Goal: Task Accomplishment & Management: Manage account settings

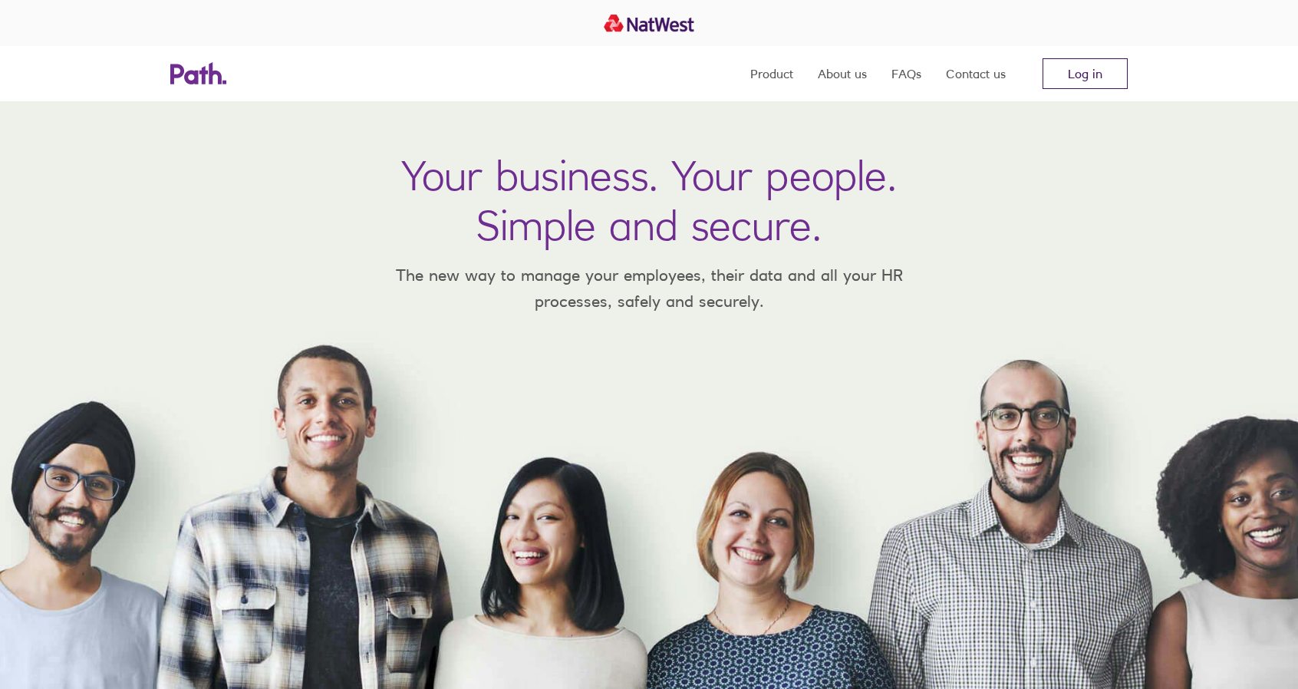
click at [1080, 58] on link "Log in" at bounding box center [1085, 73] width 85 height 31
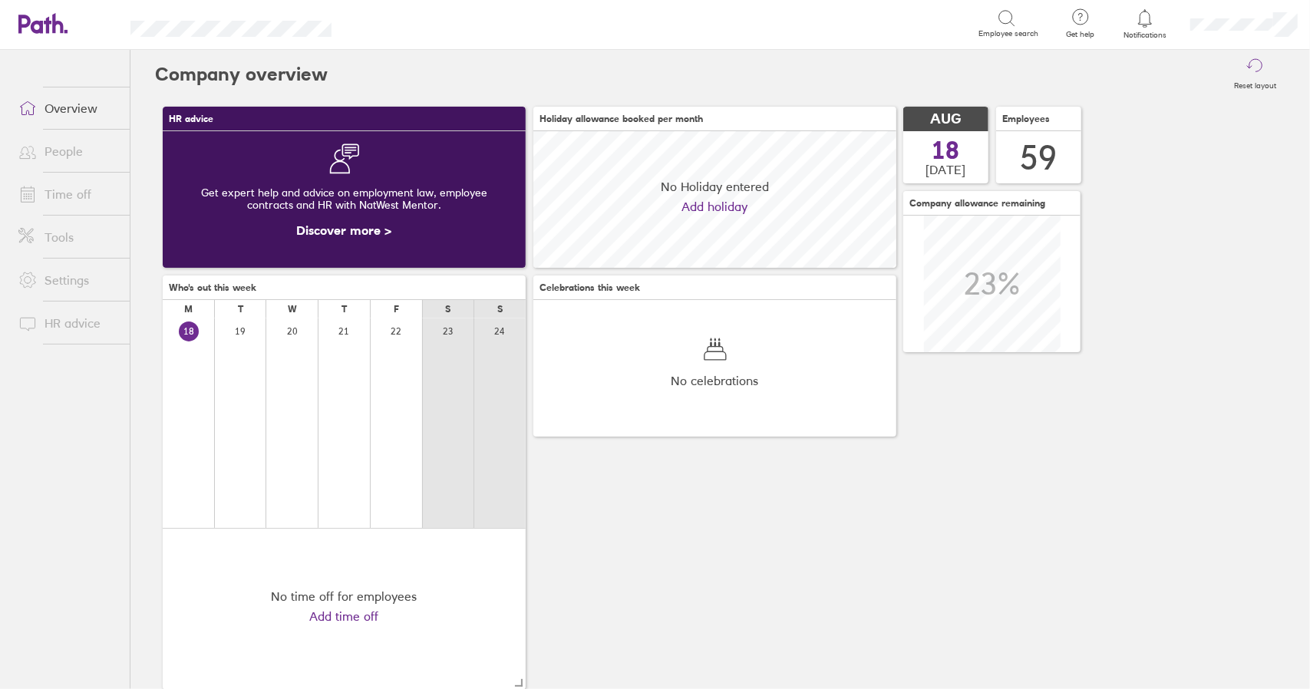
scroll to position [137, 362]
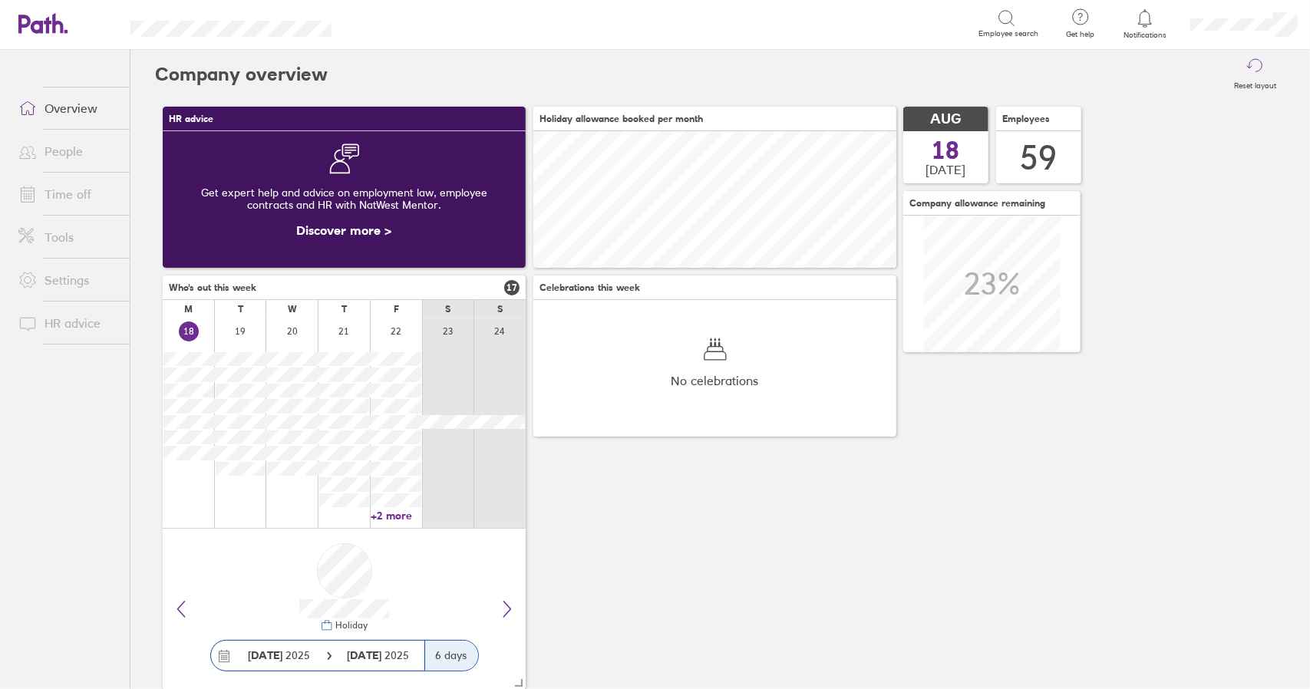
click at [92, 188] on link "Time off" at bounding box center [68, 194] width 124 height 31
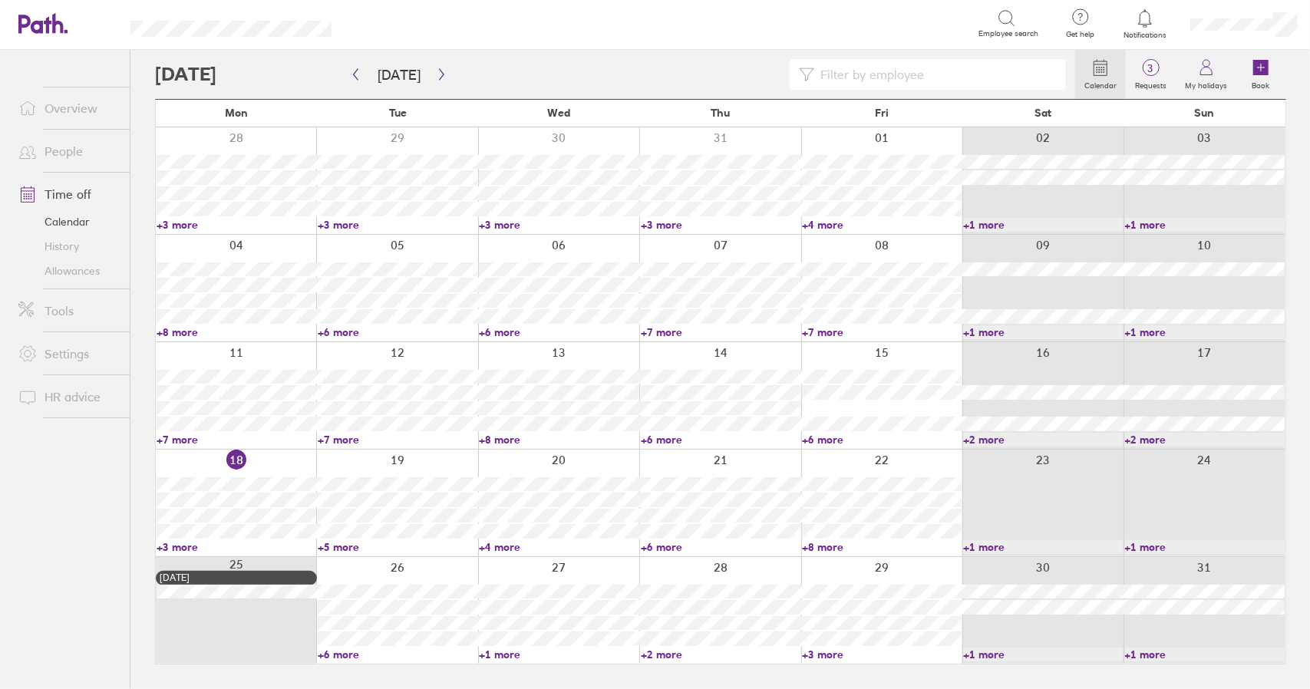
click at [184, 545] on link "+3 more" at bounding box center [237, 547] width 160 height 14
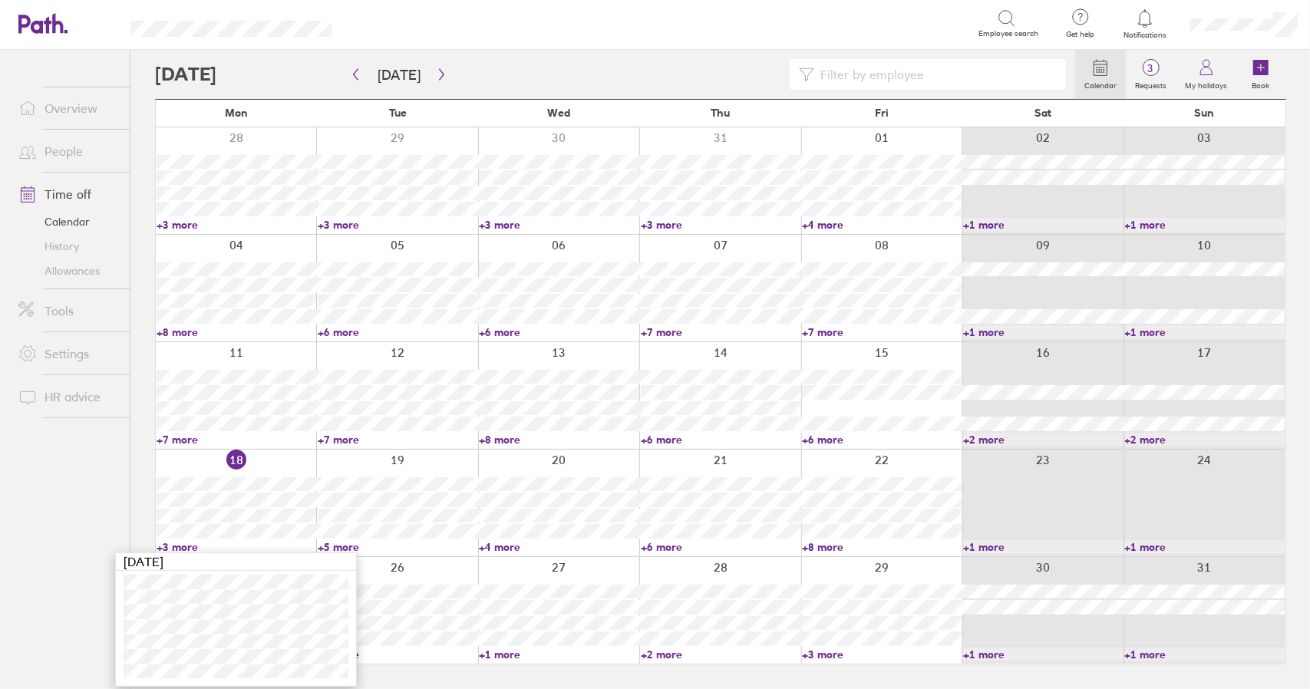
click at [184, 544] on link "+3 more" at bounding box center [237, 547] width 160 height 14
